Goal: Navigation & Orientation: Go to known website

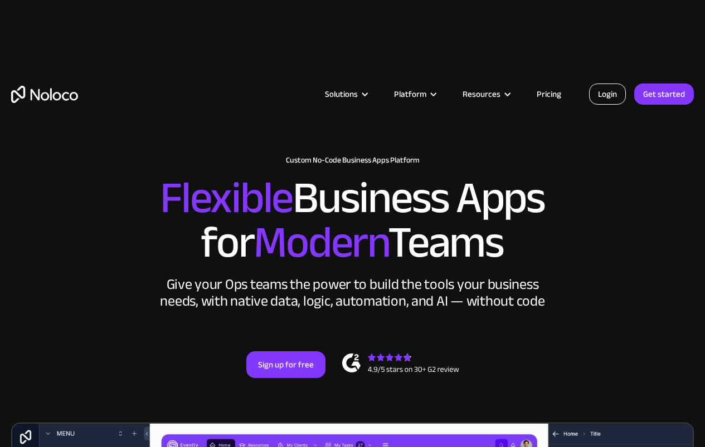
click at [597, 96] on link "Login" at bounding box center [607, 94] width 37 height 21
click at [603, 86] on link "Login" at bounding box center [607, 94] width 37 height 21
